Goal: Check status

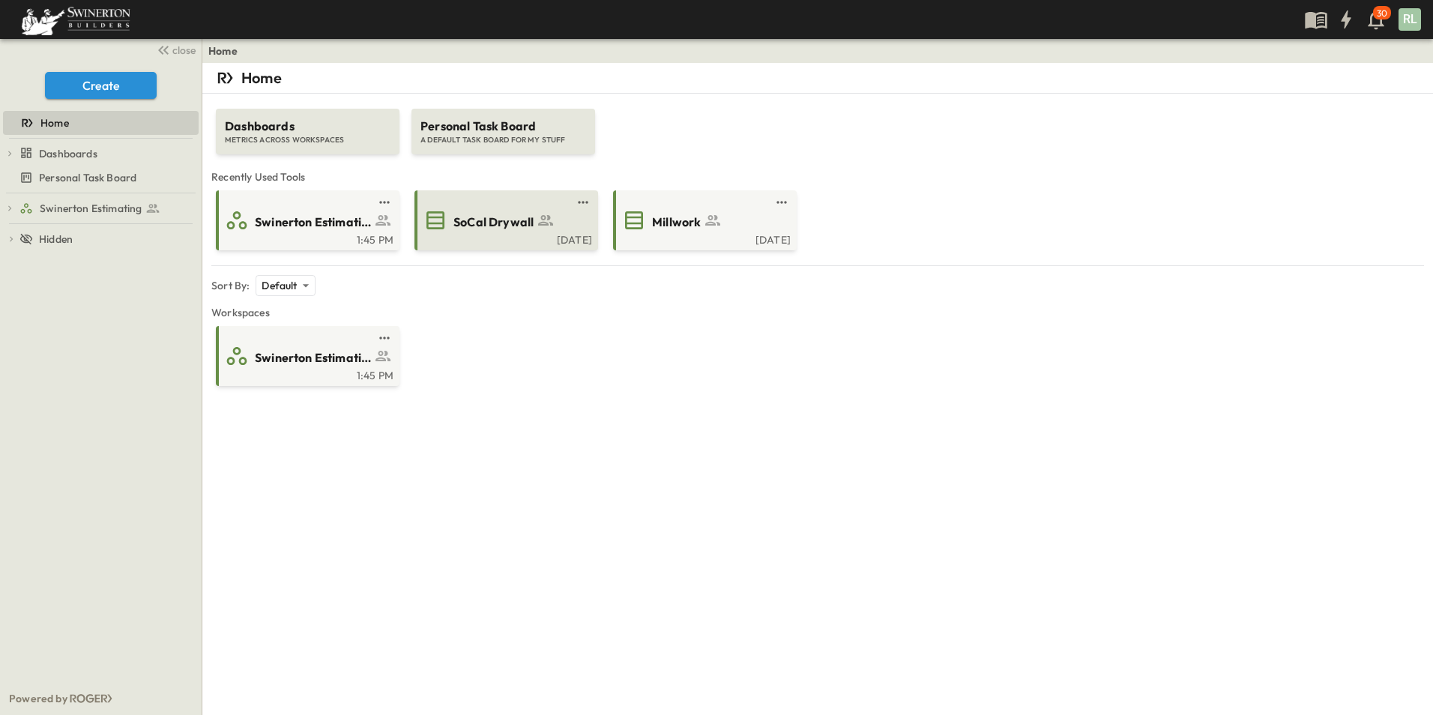
click at [520, 237] on div "[DATE]" at bounding box center [504, 238] width 175 height 12
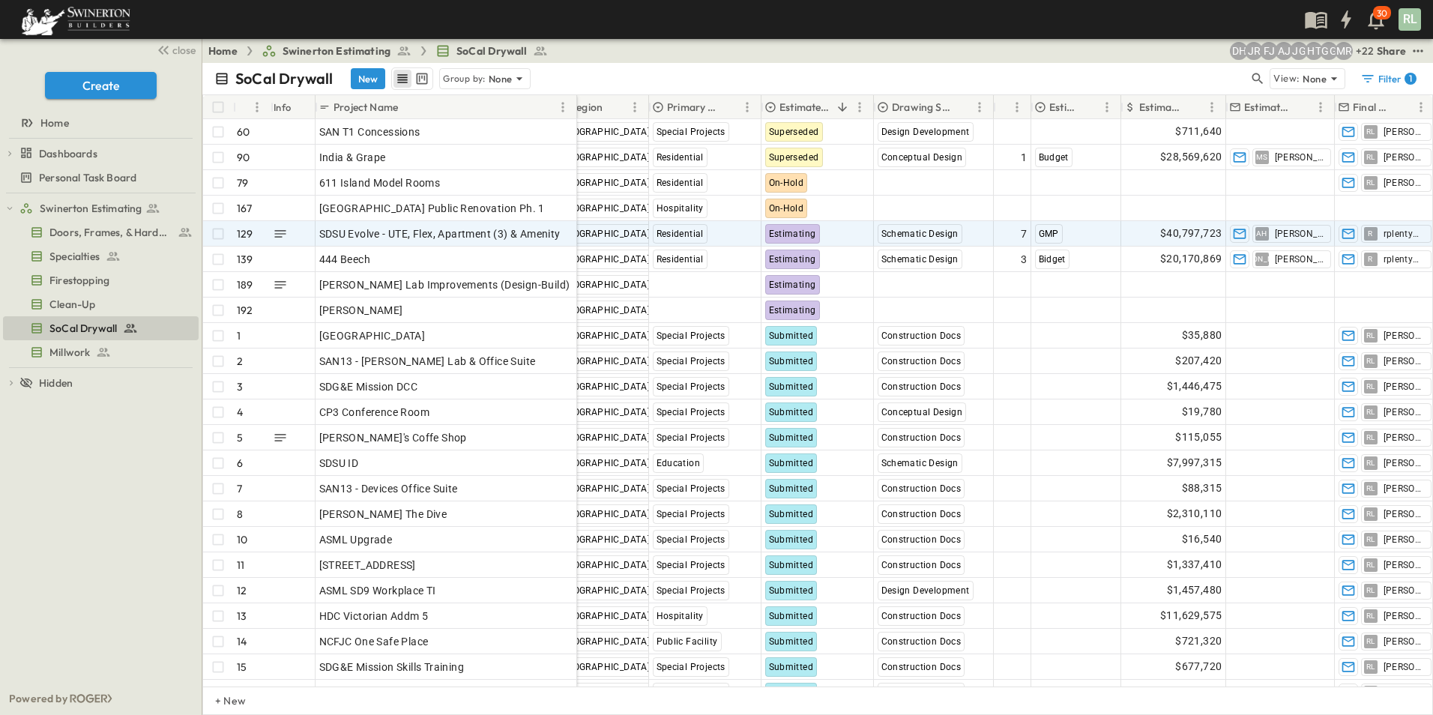
scroll to position [0, 450]
click at [1182, 235] on span "$40,797,723" at bounding box center [1188, 233] width 61 height 17
drag, startPoint x: 1219, startPoint y: 232, endPoint x: 1037, endPoint y: 229, distance: 182.1
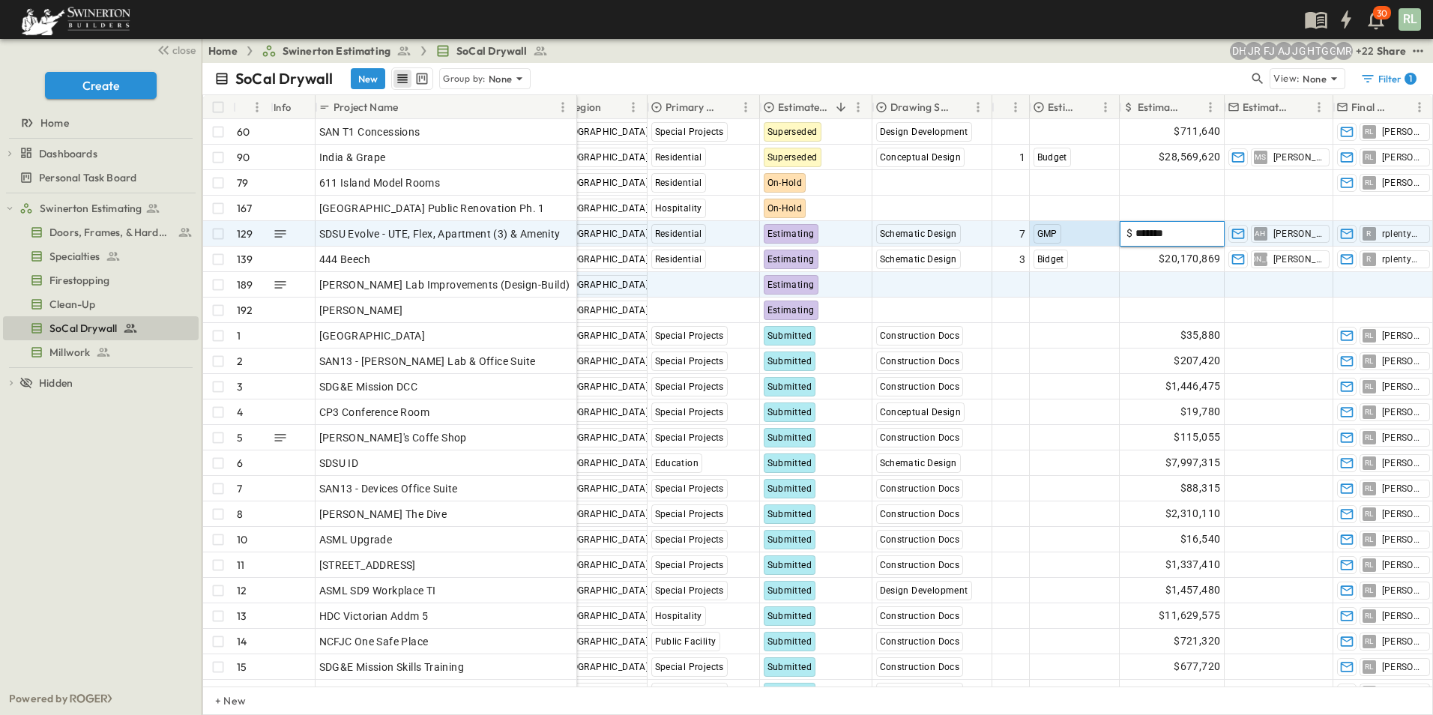
type input "********"
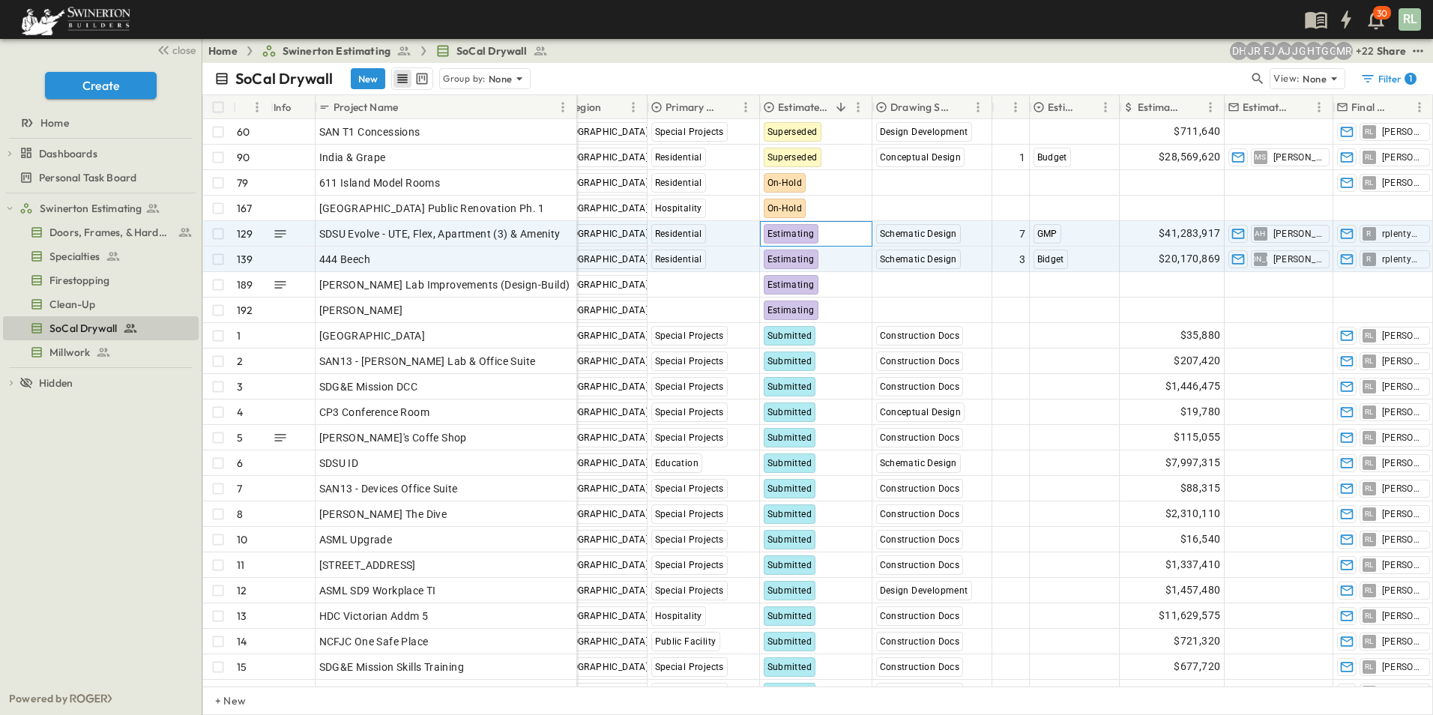
click at [822, 223] on div "Estimating" at bounding box center [816, 234] width 111 height 24
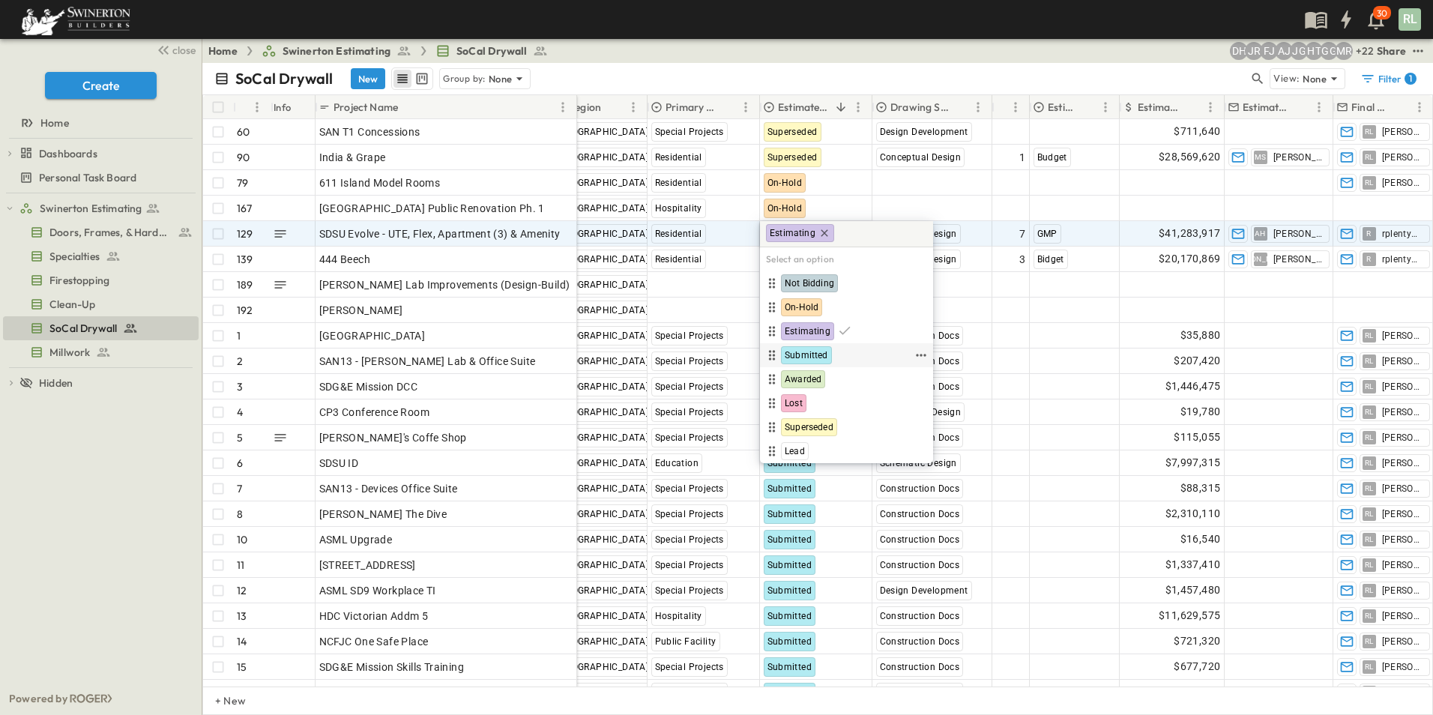
click at [814, 356] on span "Submitted" at bounding box center [805, 355] width 43 height 12
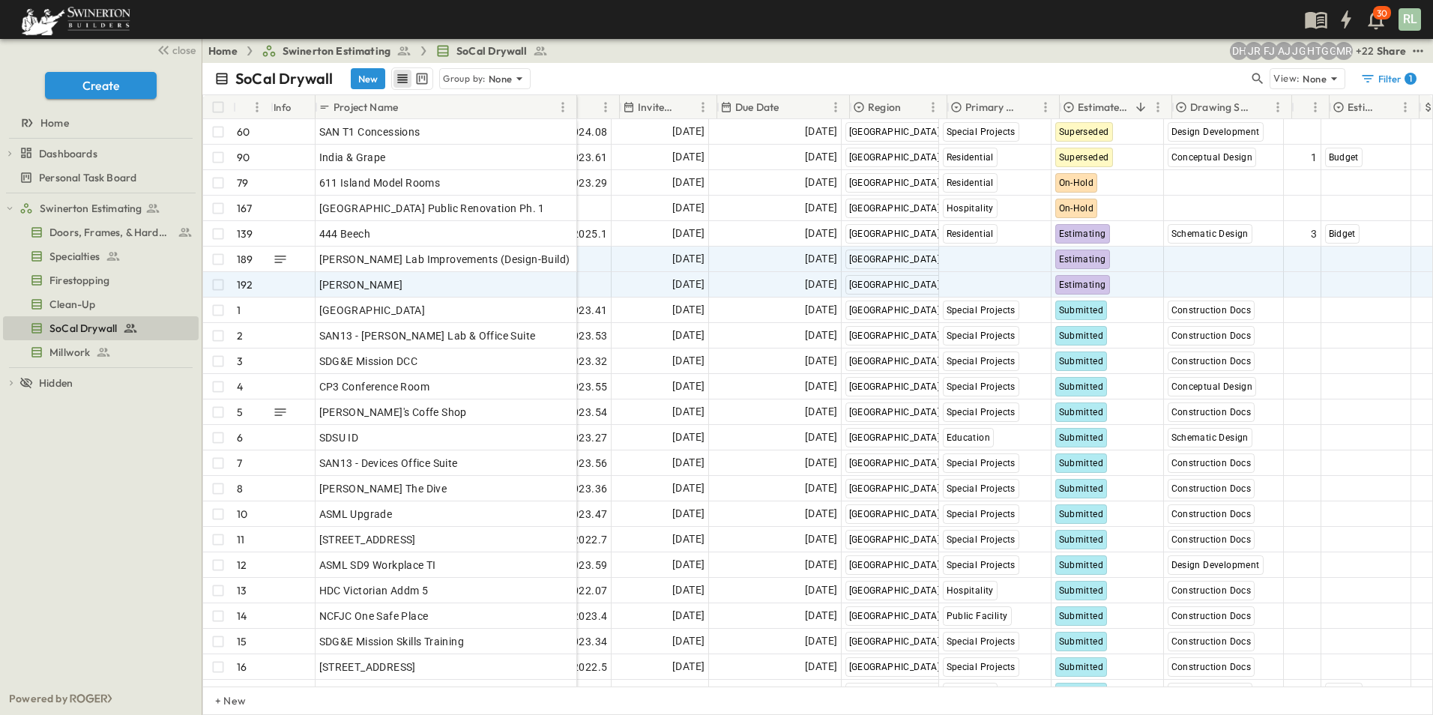
scroll to position [0, 150]
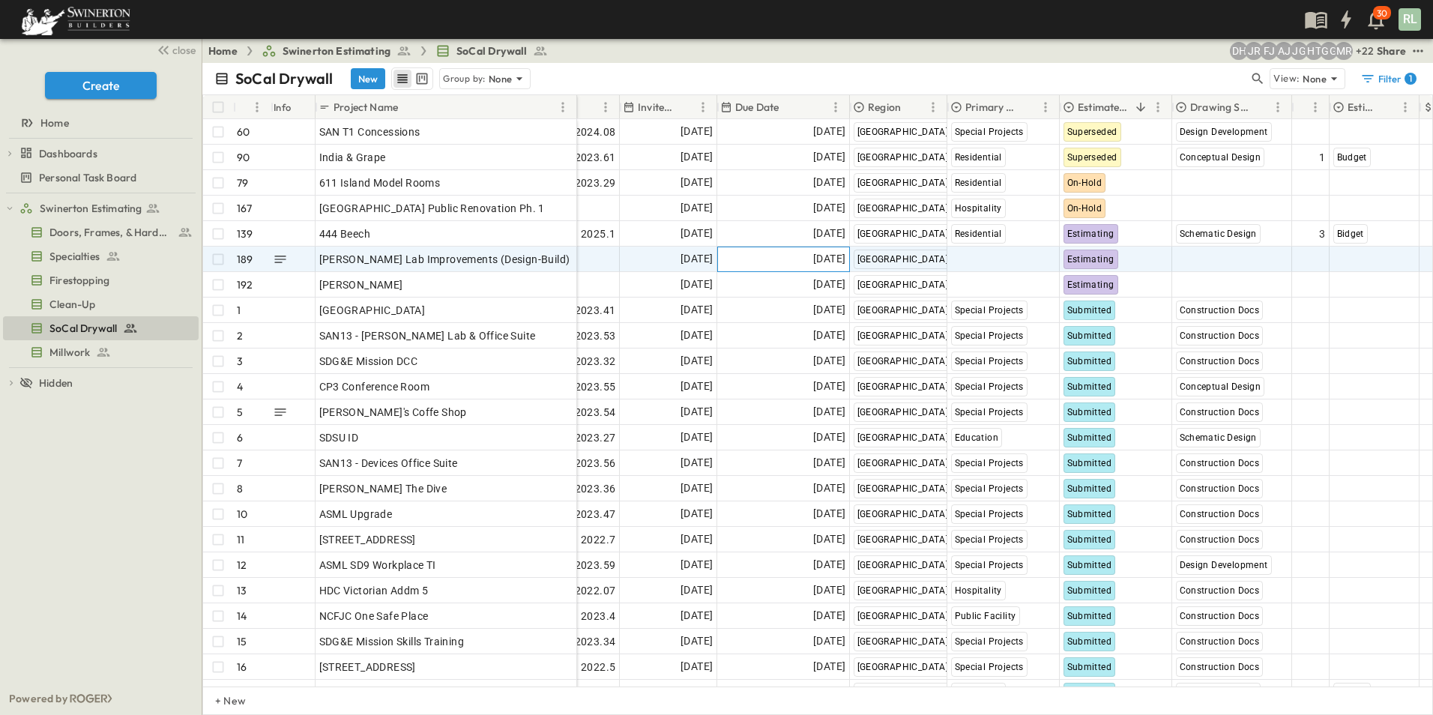
click at [813, 257] on span "[DATE]" at bounding box center [829, 258] width 32 height 17
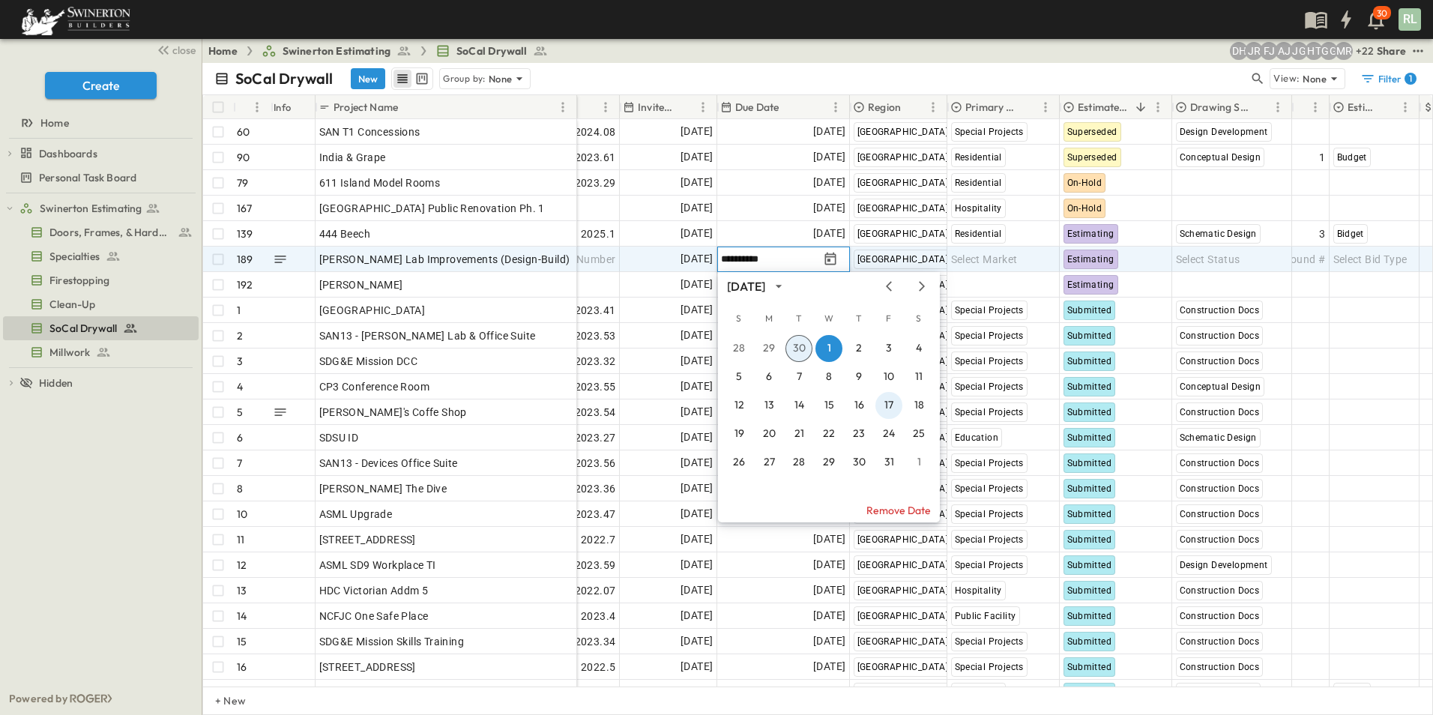
click at [891, 408] on button "17" at bounding box center [888, 405] width 27 height 27
